Goal: Download file/media

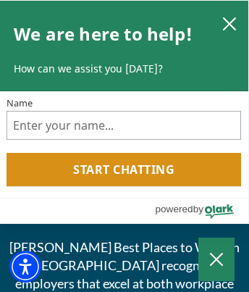
scroll to position [2935, 0]
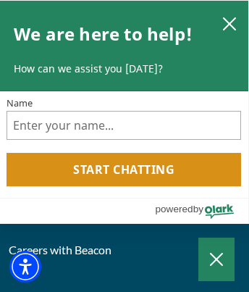
scroll to position [3480, 0]
